Goal: Browse casually

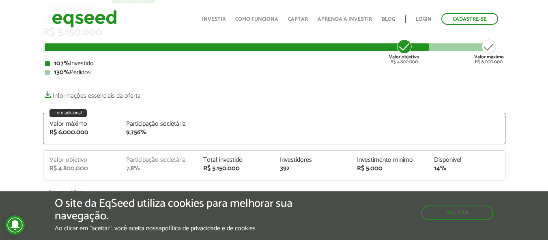
scroll to position [164, 0]
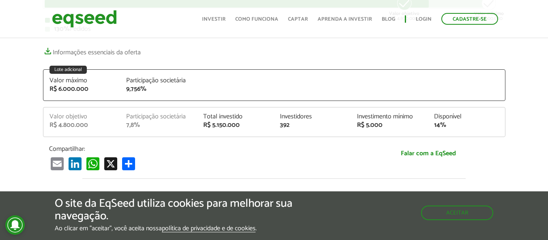
click at [220, 149] on p "Compartilhar:" at bounding box center [197, 149] width 296 height 8
click at [313, 62] on div "Total Investido R$ 5.150.000 Valor objetivo R$ 4.800.000 Valor máximo R$ 6.000.…" at bounding box center [274, 73] width 463 height 196
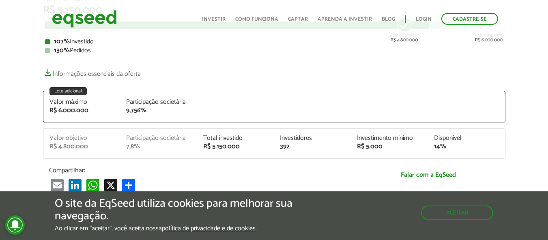
scroll to position [142, 0]
